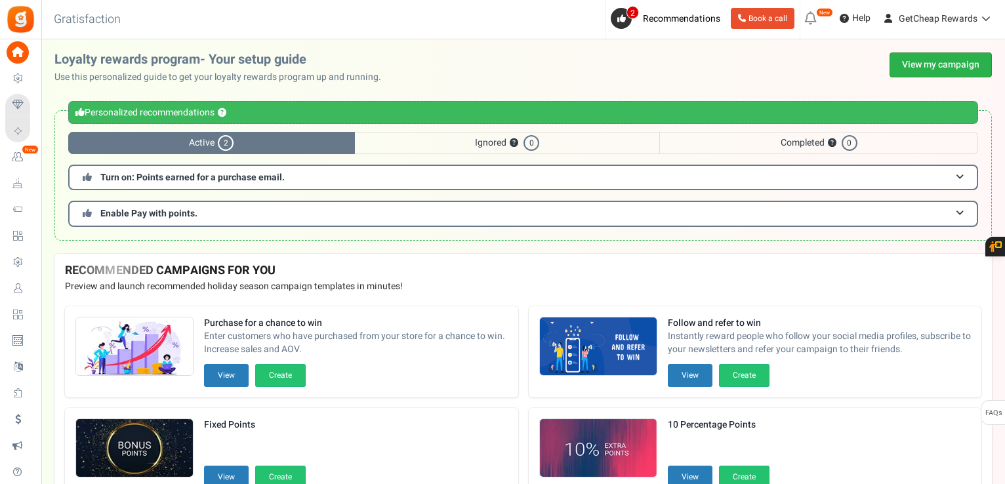
click at [922, 69] on link "View my campaign" at bounding box center [940, 64] width 102 height 25
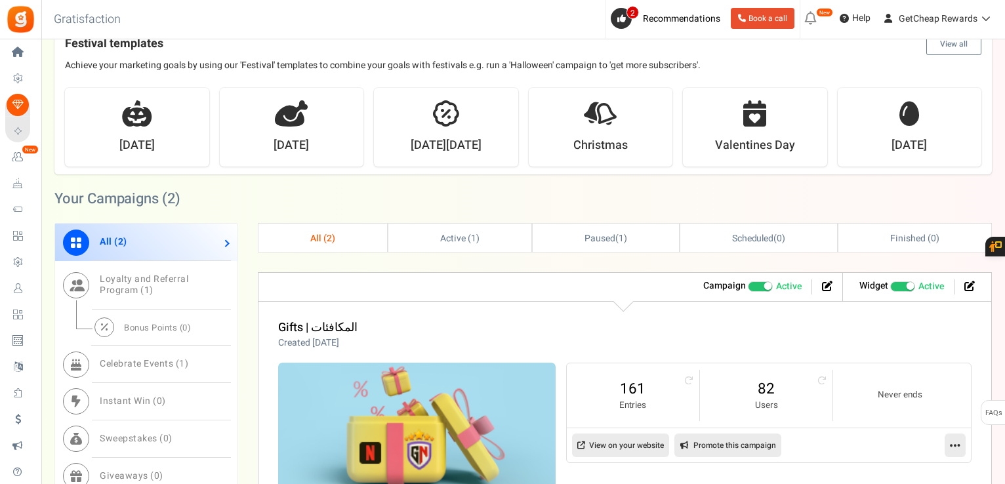
scroll to position [459, 0]
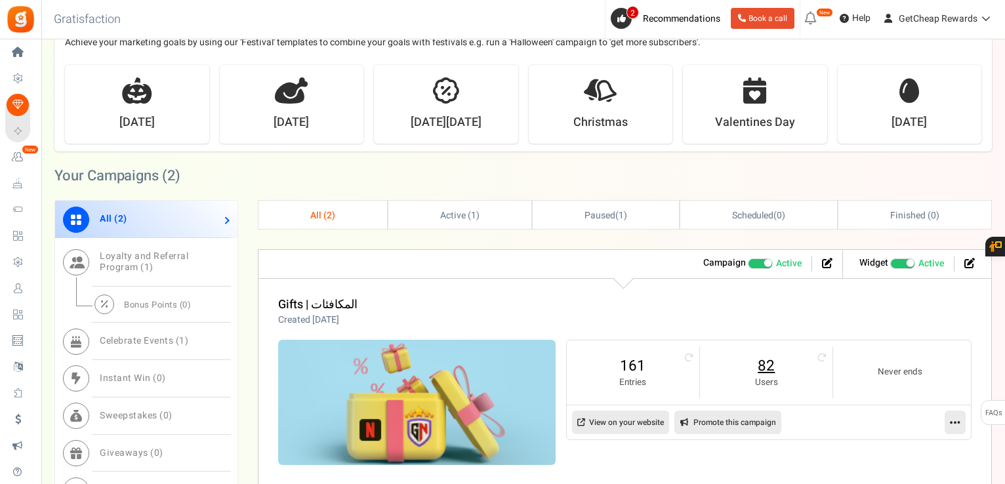
click at [761, 372] on link "82" at bounding box center [766, 365] width 106 height 21
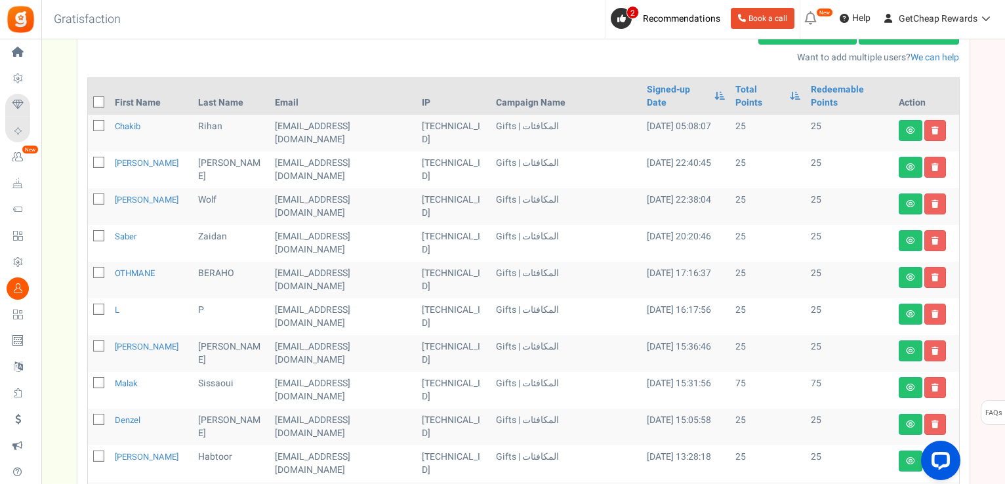
scroll to position [66, 0]
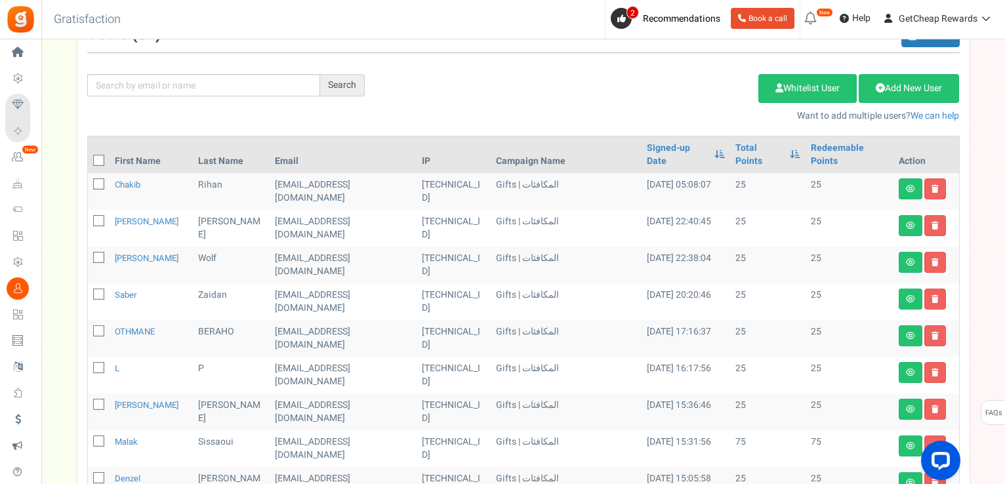
click at [92, 139] on th at bounding box center [99, 154] width 22 height 37
click at [101, 157] on icon at bounding box center [99, 161] width 9 height 9
click at [89, 157] on input "checkbox" at bounding box center [84, 161] width 9 height 9
checkbox input "true"
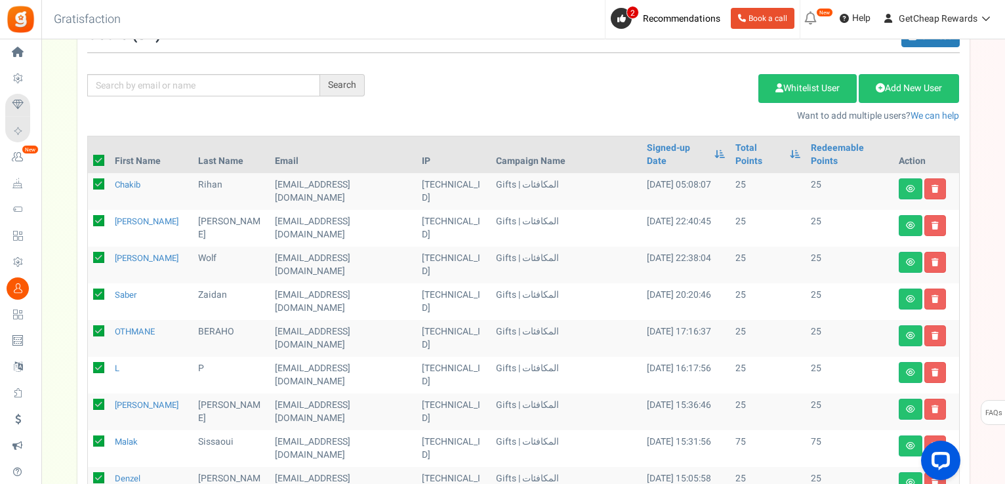
checkbox input "true"
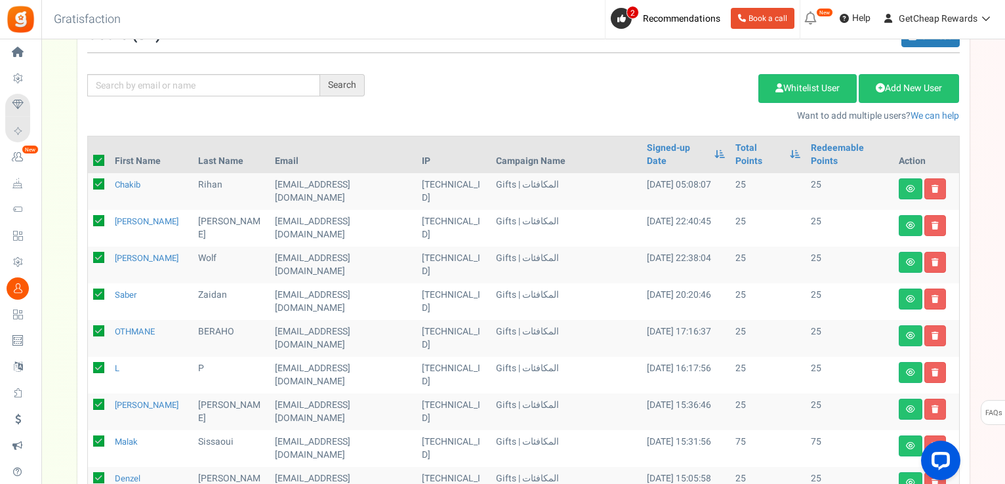
checkbox input "true"
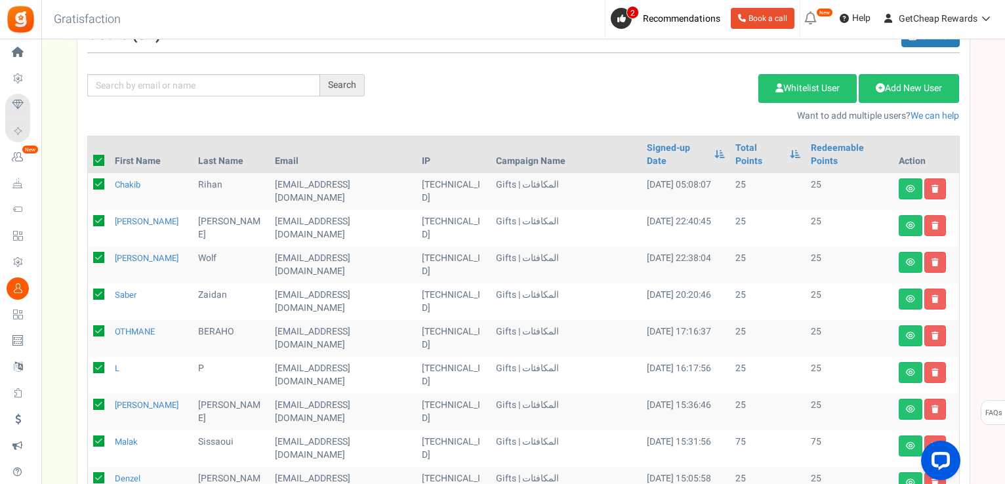
checkbox input "true"
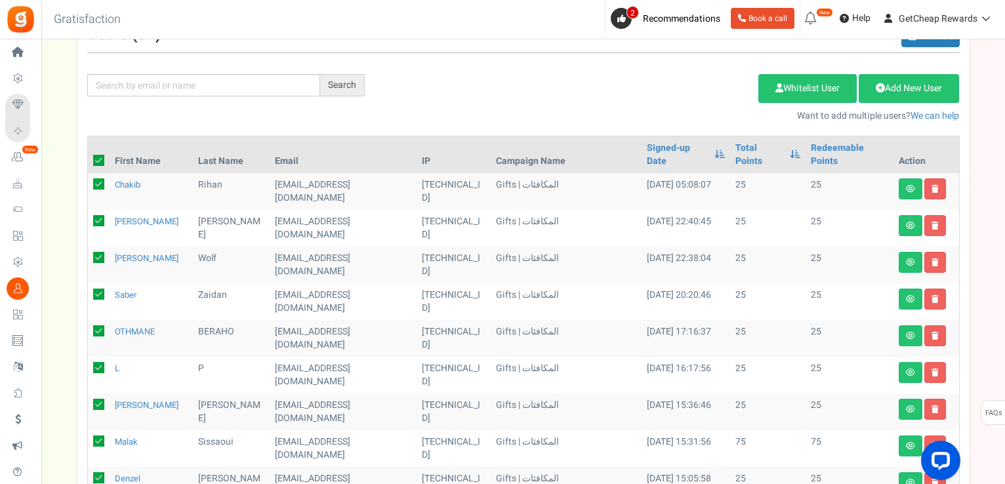
checkbox input "true"
click at [648, 97] on link "Delete Selected Users" at bounding box center [692, 88] width 128 height 29
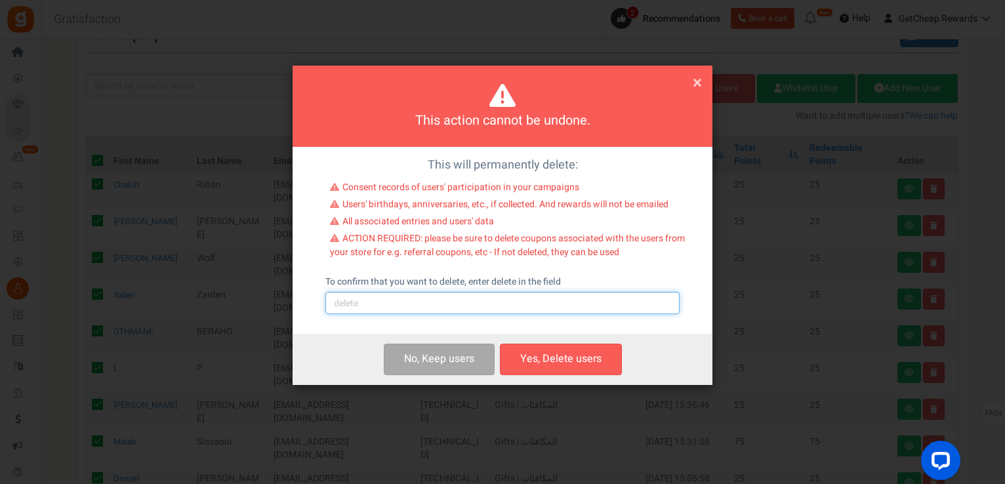
click at [521, 304] on input "text" at bounding box center [502, 303] width 354 height 22
type input "delete"
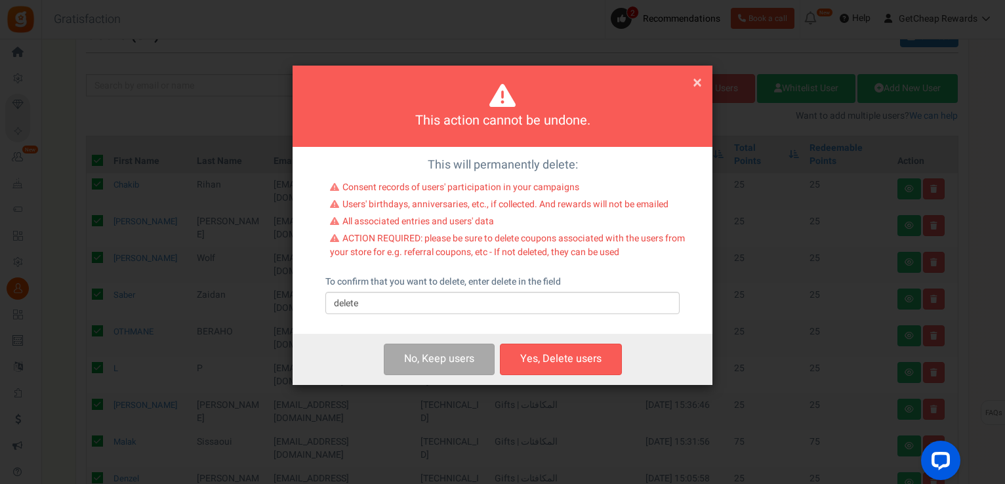
click at [549, 349] on button "Yes, Delete users" at bounding box center [561, 359] width 122 height 31
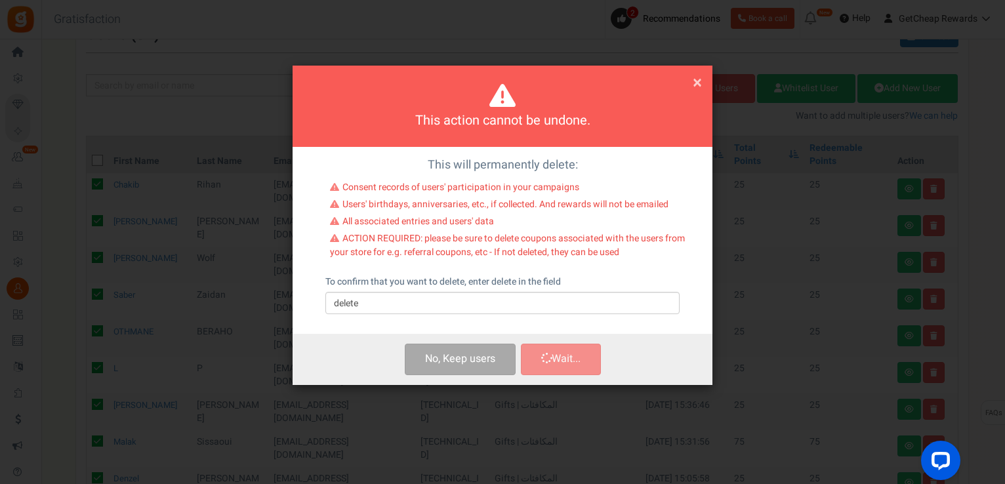
scroll to position [0, 0]
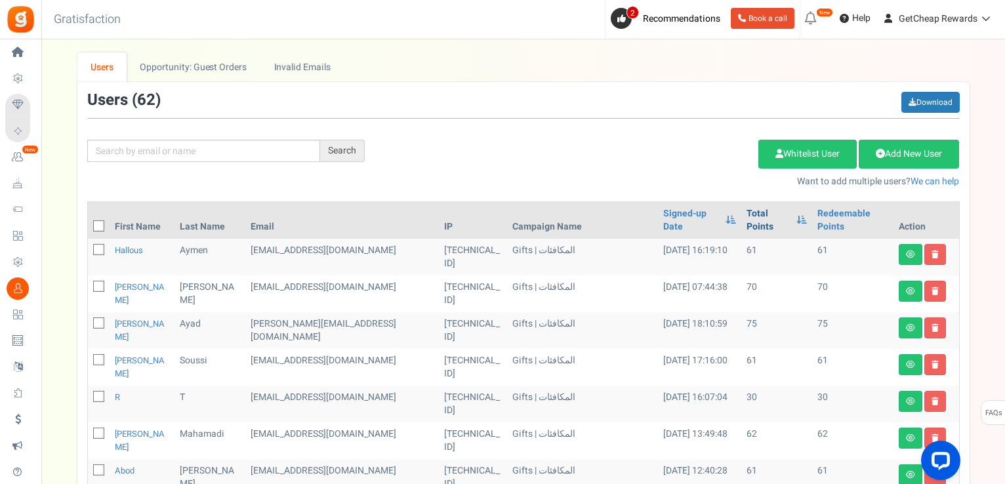
click at [746, 218] on link "Total Points" at bounding box center [767, 220] width 43 height 26
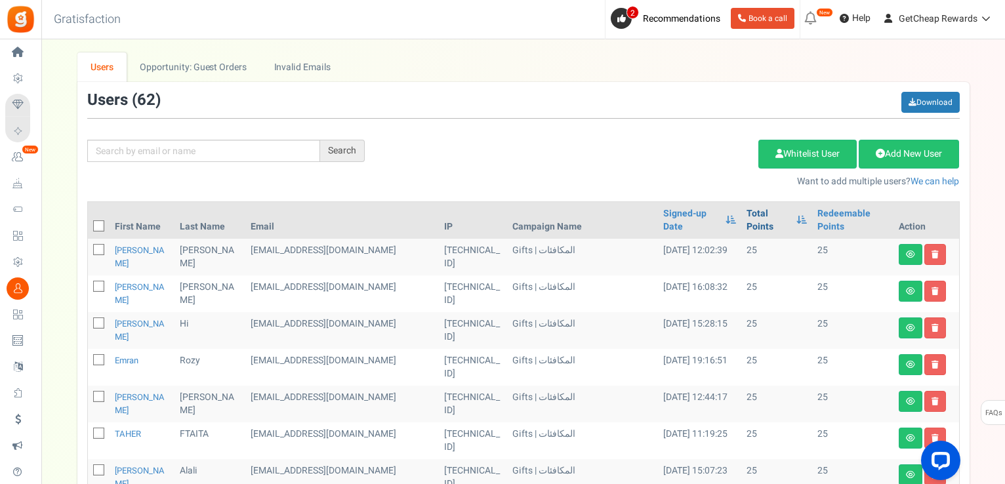
click at [746, 214] on link "Total Points" at bounding box center [767, 220] width 43 height 26
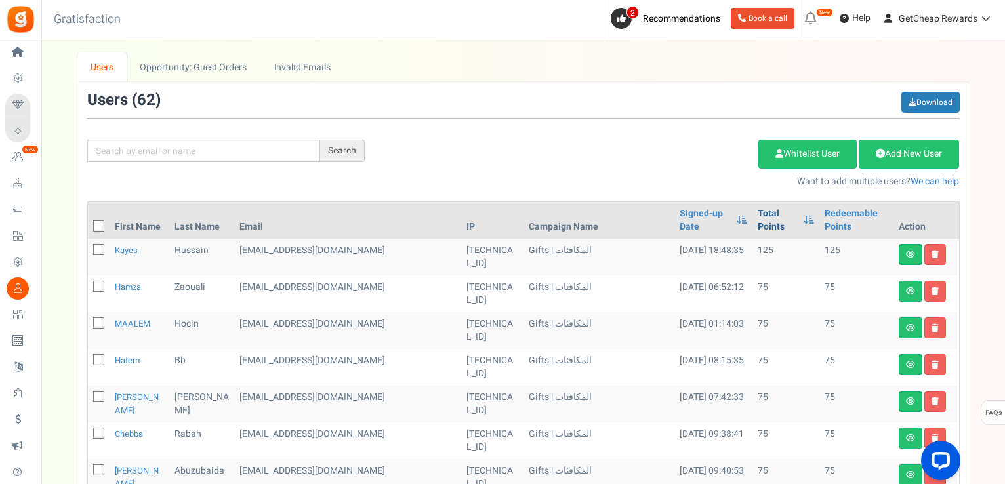
click at [757, 216] on link "Total Points" at bounding box center [776, 220] width 39 height 26
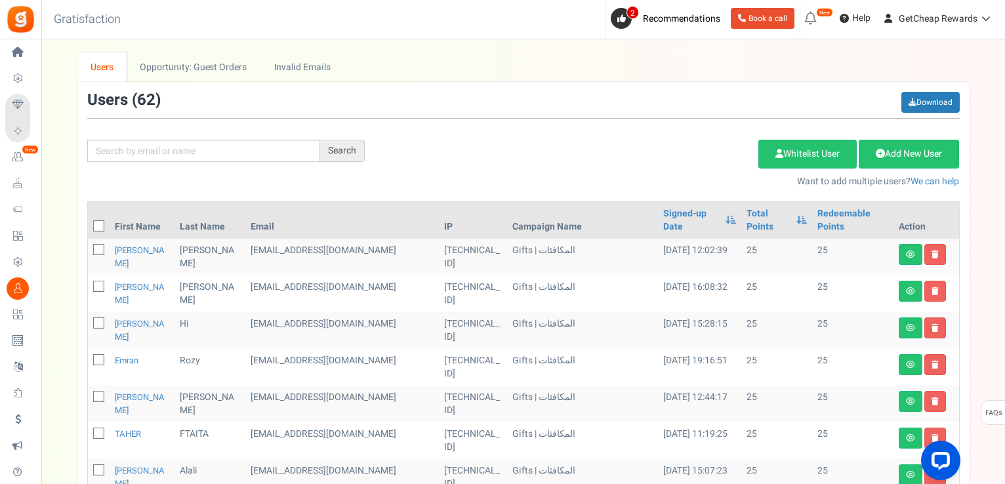
click at [99, 222] on icon at bounding box center [99, 226] width 9 height 9
click at [89, 223] on input "checkbox" at bounding box center [84, 227] width 9 height 9
checkbox input "true"
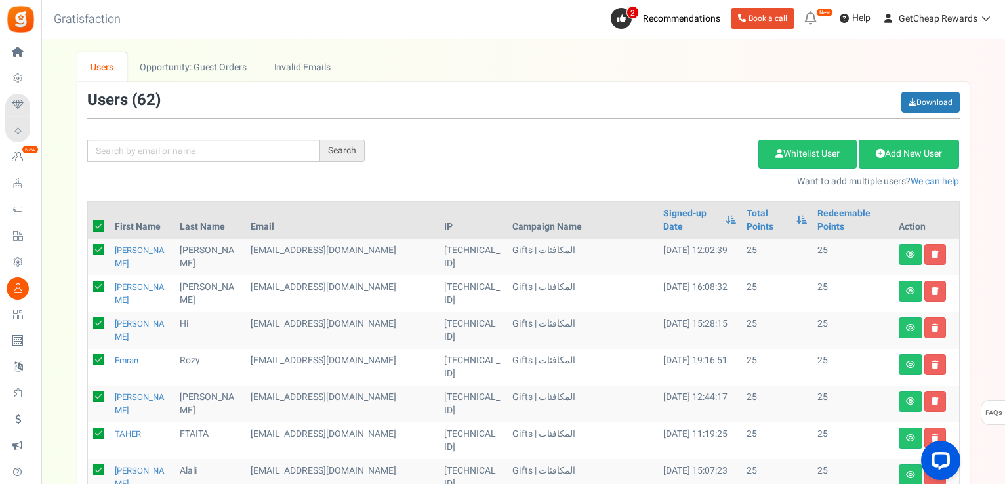
checkbox input "true"
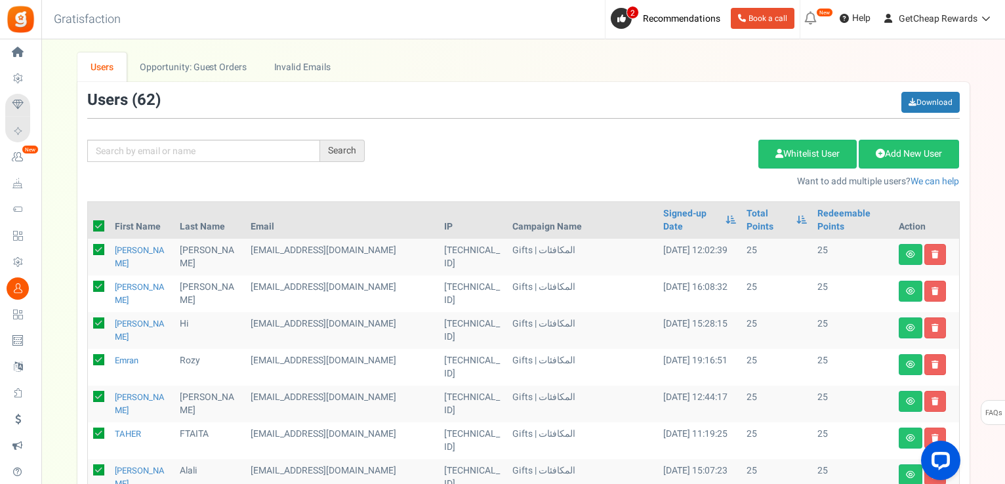
checkbox input "true"
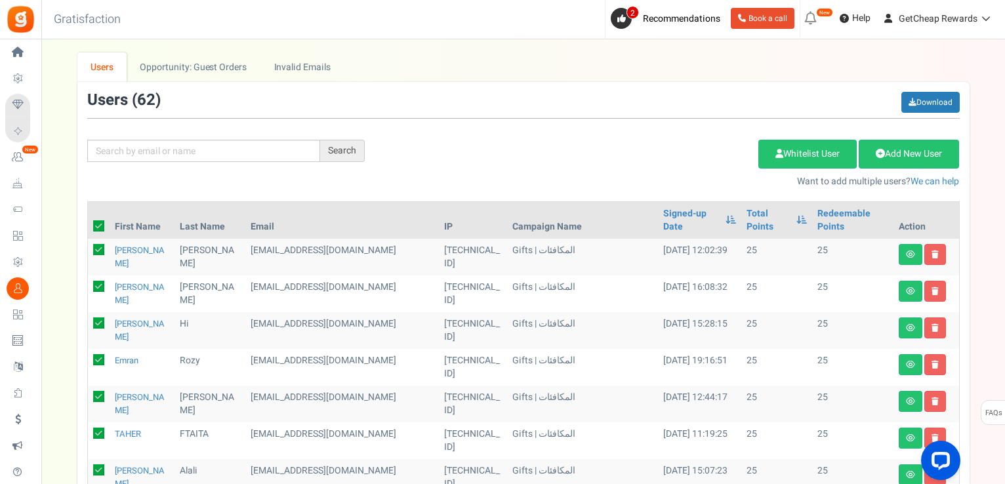
checkbox input "true"
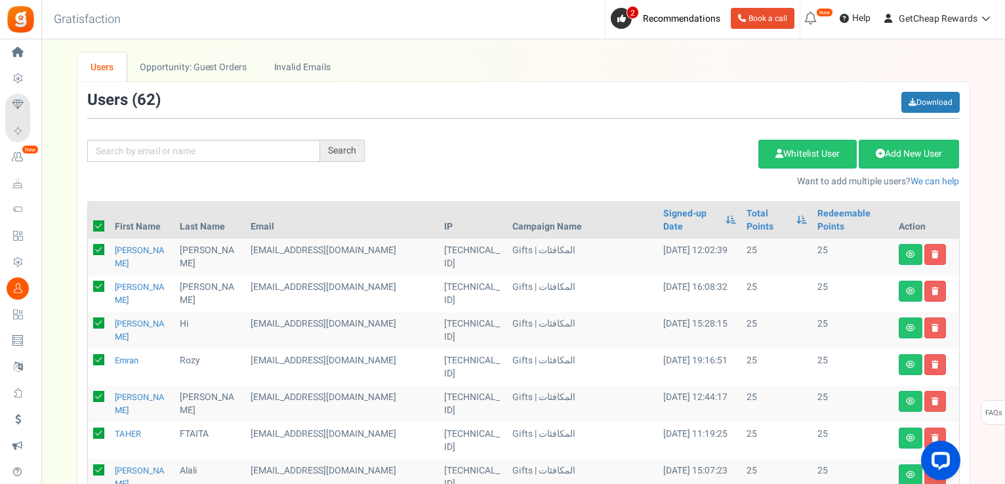
checkbox input "true"
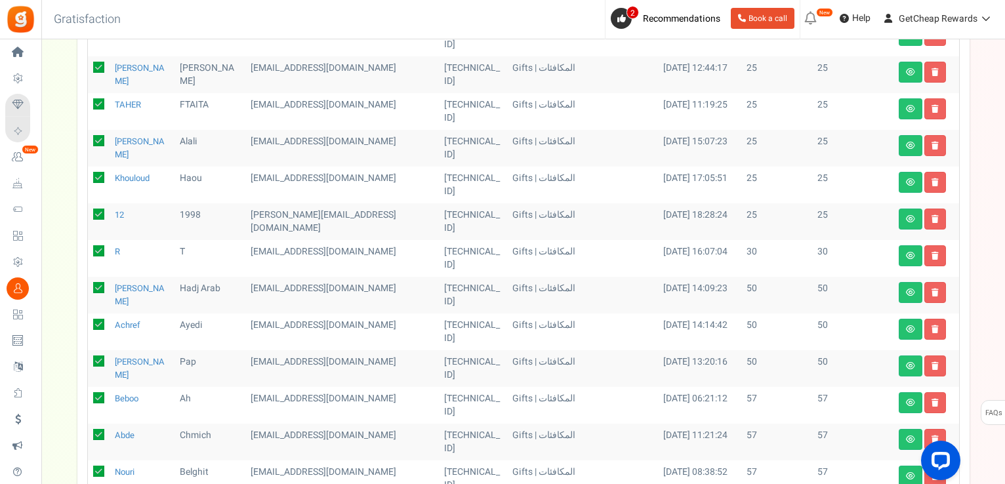
scroll to position [328, 0]
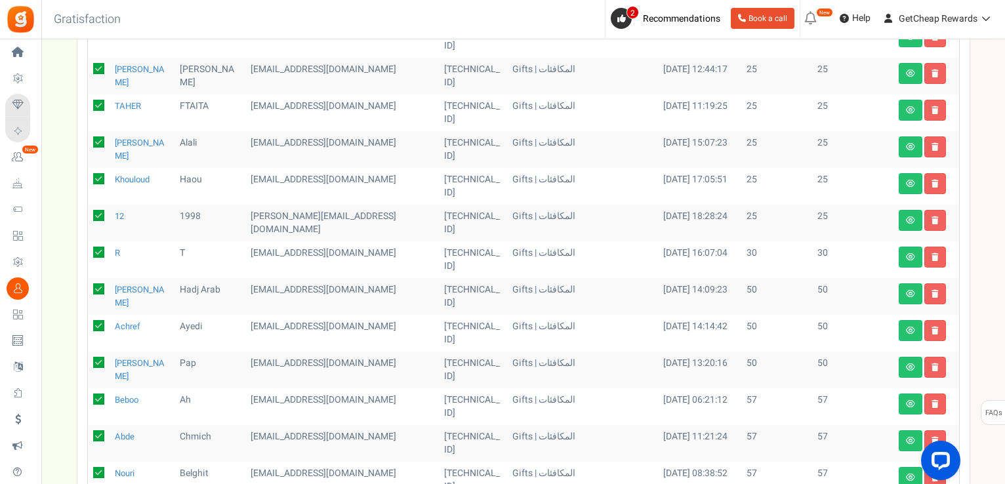
click at [93, 247] on icon at bounding box center [98, 252] width 11 height 11
click at [89, 249] on input "checkbox" at bounding box center [84, 253] width 9 height 9
checkbox input "false"
click at [94, 278] on td at bounding box center [99, 296] width 22 height 37
click at [96, 283] on icon at bounding box center [98, 288] width 11 height 11
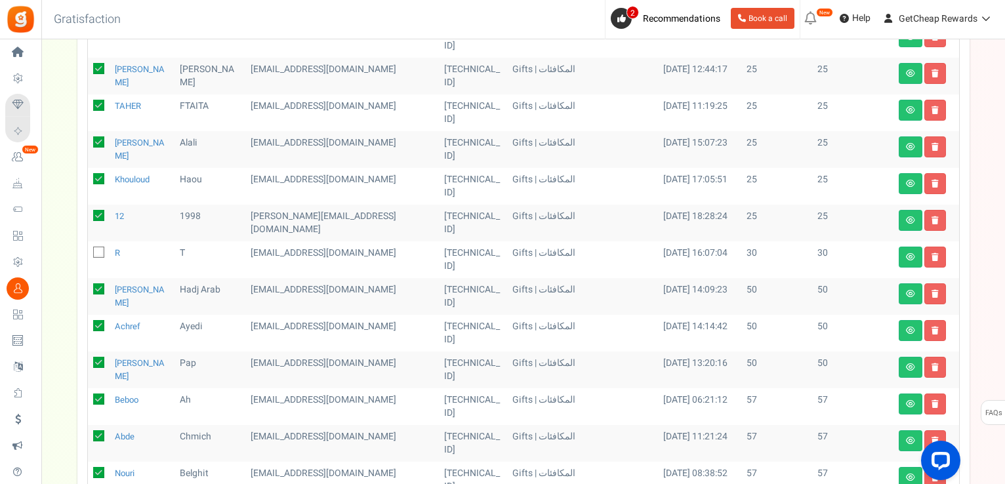
click at [89, 286] on input "checkbox" at bounding box center [84, 290] width 9 height 9
checkbox input "false"
click at [96, 320] on icon at bounding box center [98, 325] width 11 height 11
click at [89, 323] on input "checkbox" at bounding box center [84, 327] width 9 height 9
checkbox input "false"
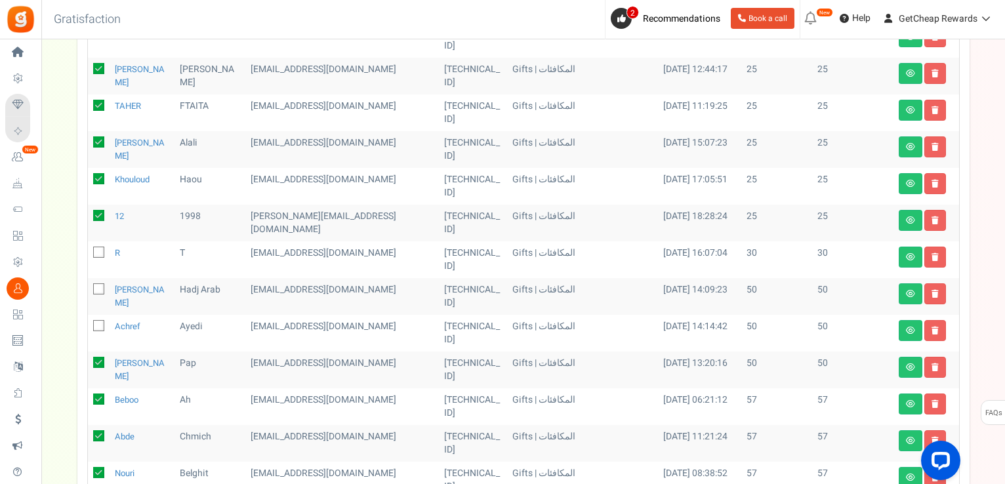
click at [100, 357] on icon at bounding box center [98, 362] width 11 height 11
click at [89, 359] on input "checkbox" at bounding box center [84, 363] width 9 height 9
checkbox input "false"
click at [100, 393] on icon at bounding box center [98, 398] width 11 height 11
click at [89, 396] on input "checkbox" at bounding box center [84, 400] width 9 height 9
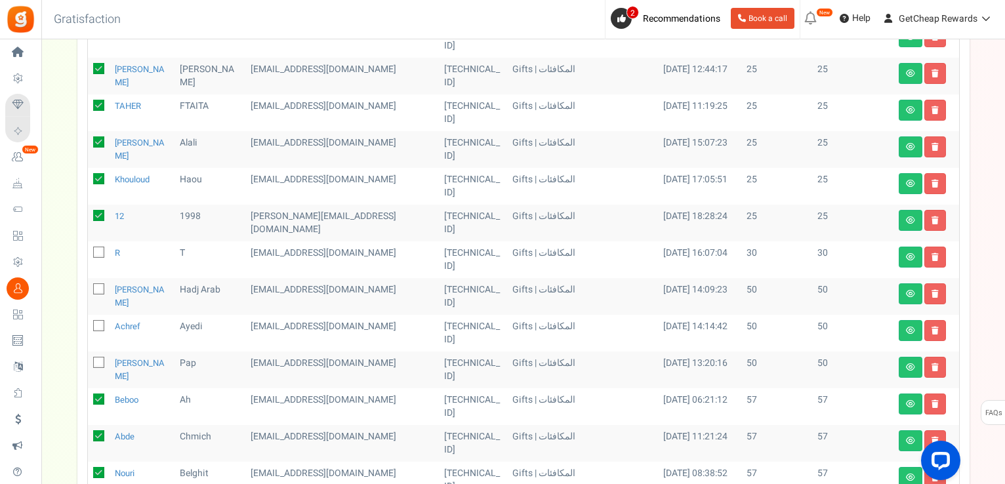
checkbox input "false"
click at [98, 430] on icon at bounding box center [98, 435] width 11 height 11
click at [89, 433] on input "checkbox" at bounding box center [84, 437] width 9 height 9
checkbox input "false"
click at [98, 467] on icon at bounding box center [98, 472] width 11 height 11
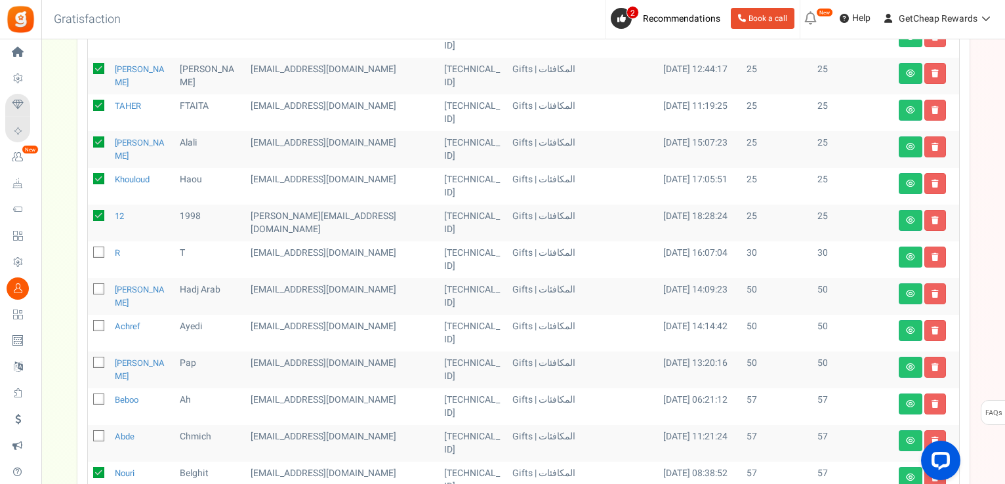
click at [89, 469] on input "checkbox" at bounding box center [84, 473] width 9 height 9
checkbox input "false"
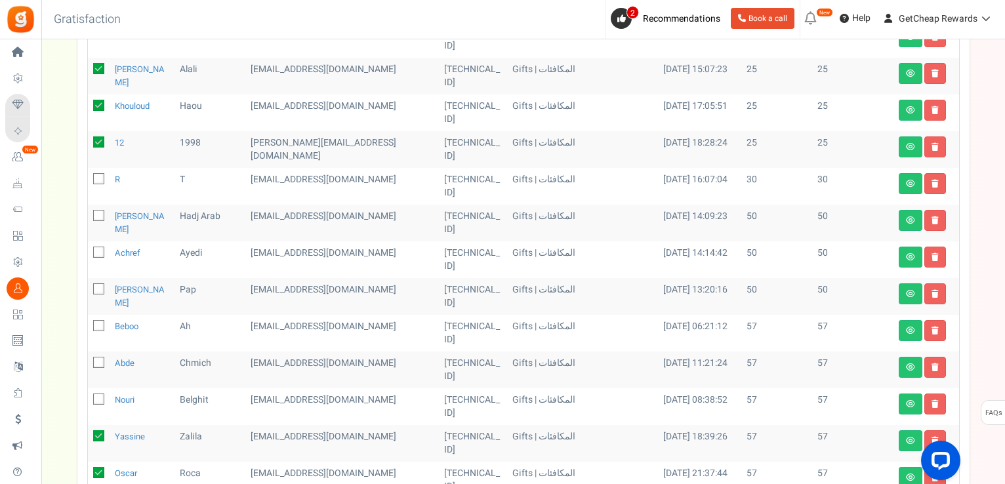
scroll to position [459, 0]
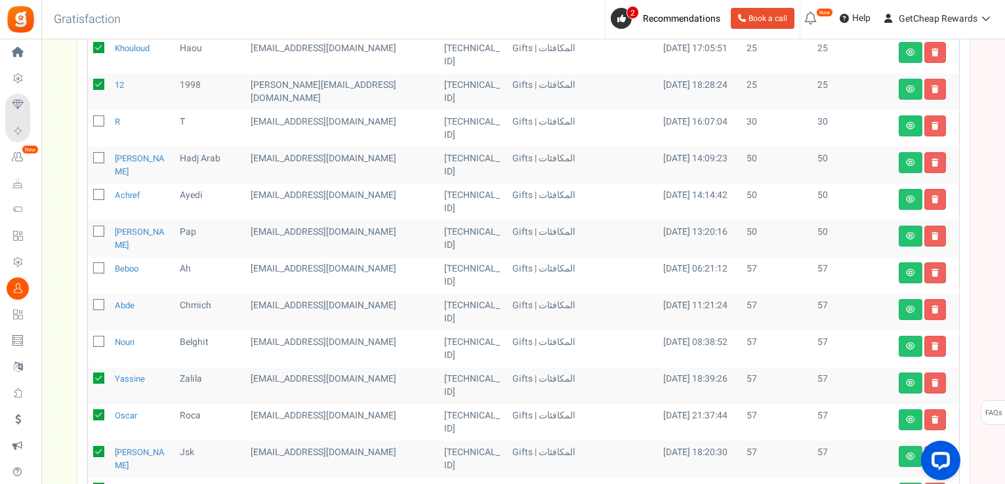
click at [94, 372] on icon at bounding box center [98, 377] width 11 height 11
click at [89, 375] on input "checkbox" at bounding box center [84, 379] width 9 height 9
checkbox input "false"
click at [99, 409] on icon at bounding box center [98, 414] width 11 height 11
click at [89, 412] on input "checkbox" at bounding box center [84, 416] width 9 height 9
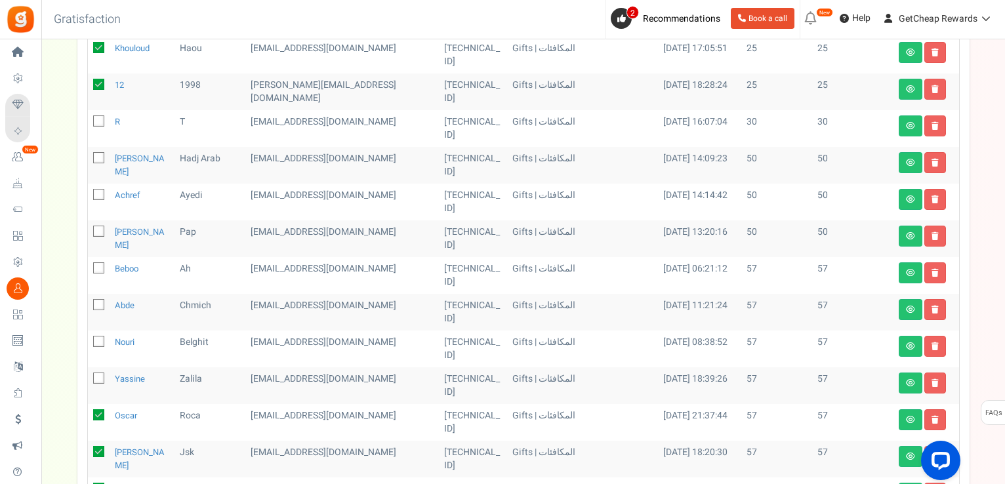
checkbox input "false"
click at [97, 446] on icon at bounding box center [98, 451] width 11 height 11
click at [89, 448] on input "checkbox" at bounding box center [84, 452] width 9 height 9
checkbox input "false"
click at [100, 483] on icon at bounding box center [98, 488] width 11 height 11
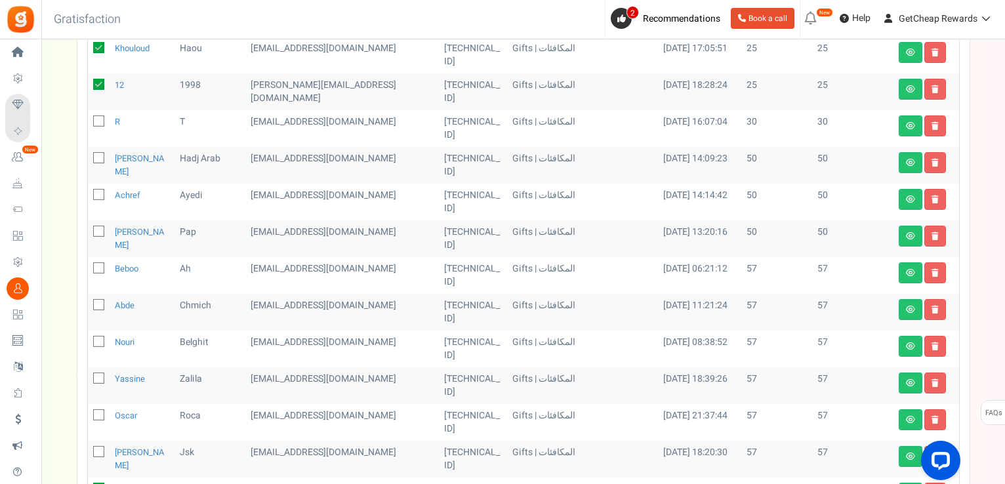
click at [89, 483] on input "checkbox" at bounding box center [84, 489] width 9 height 9
checkbox input "false"
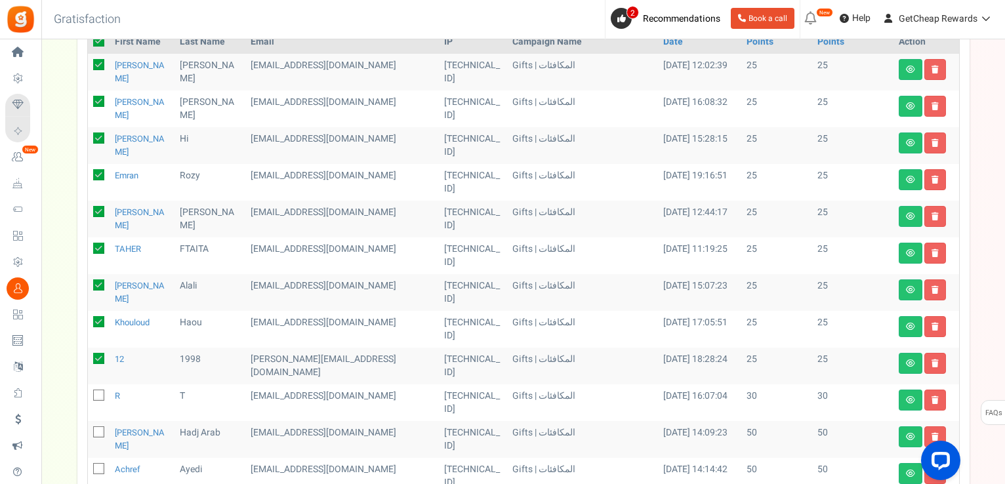
scroll to position [0, 0]
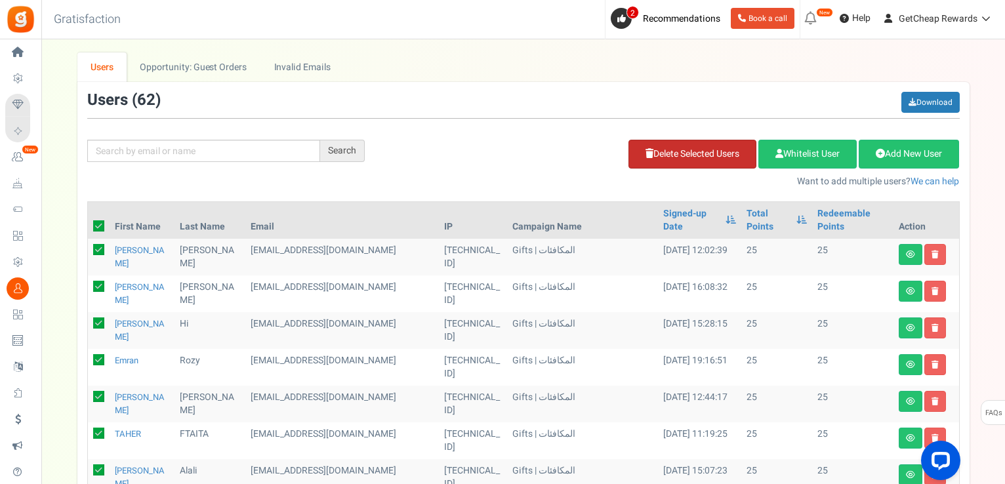
click at [656, 149] on link "Delete Selected Users" at bounding box center [692, 154] width 128 height 29
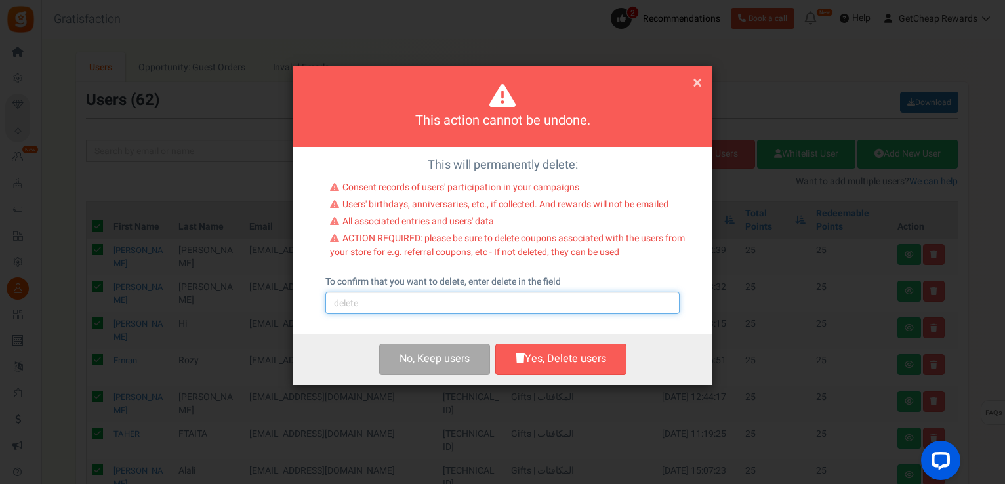
click at [394, 305] on input "text" at bounding box center [502, 303] width 354 height 22
type input "delete"
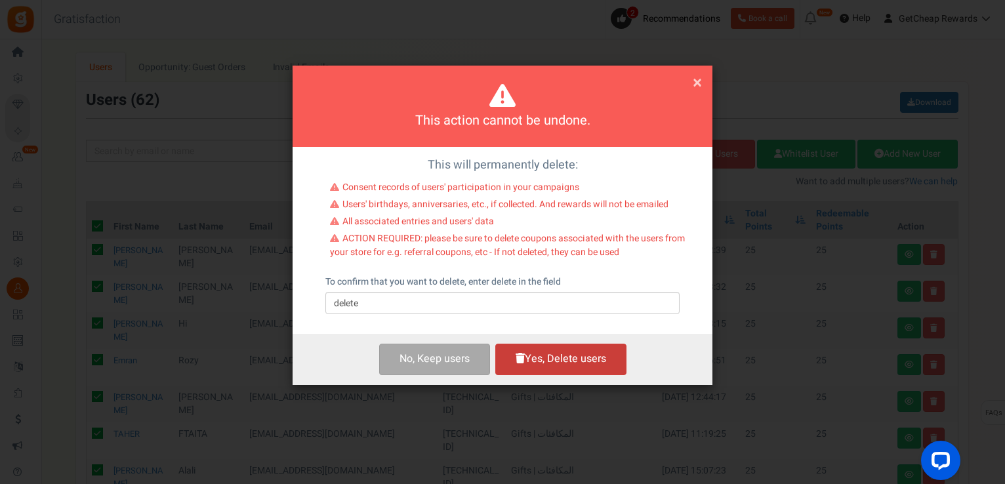
click at [536, 359] on button "Yes, Delete users" at bounding box center [560, 359] width 131 height 31
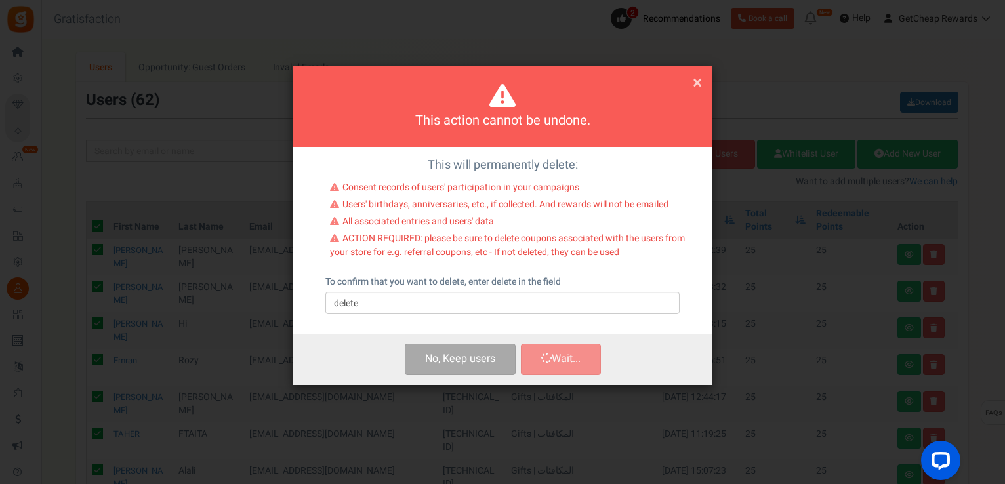
checkbox input "false"
